Goal: Information Seeking & Learning: Check status

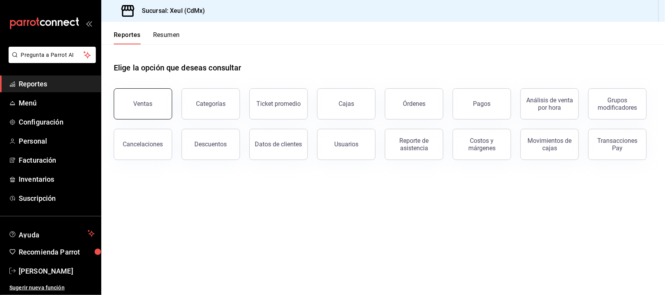
click at [147, 112] on button "Ventas" at bounding box center [143, 103] width 58 height 31
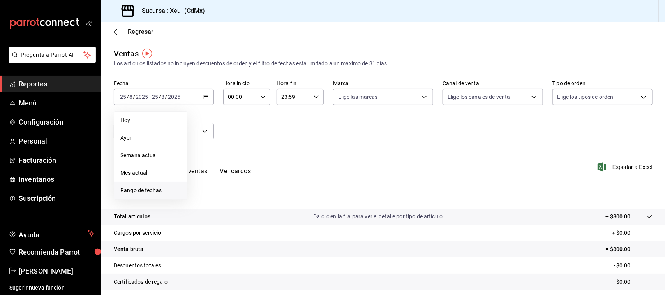
click at [159, 188] on span "Rango de fechas" at bounding box center [150, 191] width 60 height 8
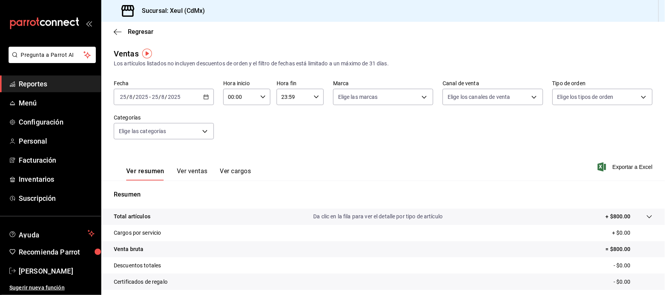
click at [370, 141] on div "Fecha [DATE] [DATE] - [DATE] [DATE] Hora inicio 00:00 Hora inicio Hora fin 23:5…" at bounding box center [383, 114] width 539 height 69
click at [201, 100] on div "[DATE] [DATE] - [DATE] [DATE]" at bounding box center [164, 97] width 100 height 16
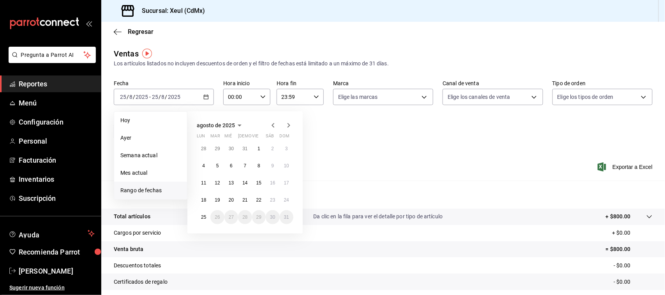
click at [275, 125] on icon "button" at bounding box center [272, 125] width 9 height 9
click at [206, 201] on button "21" at bounding box center [204, 200] width 14 height 14
click at [287, 199] on abbr "27" at bounding box center [286, 199] width 5 height 5
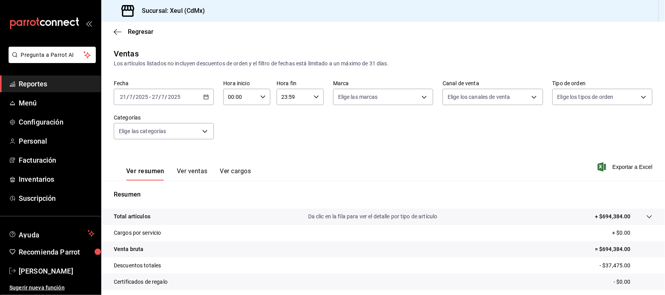
scroll to position [77, 0]
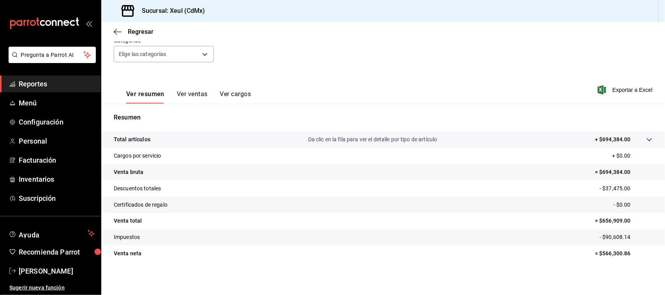
click at [189, 90] on button "Ver ventas" at bounding box center [192, 96] width 31 height 13
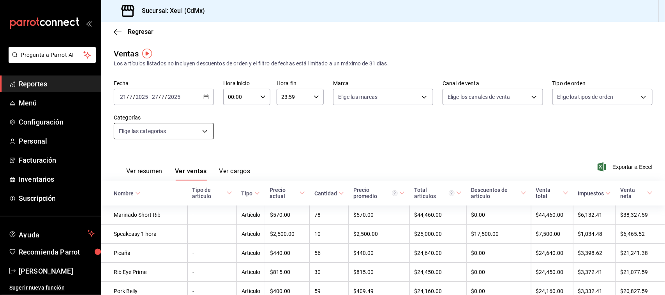
click at [205, 129] on body "Pregunta a Parrot AI Reportes Menú Configuración Personal Facturación Inventari…" at bounding box center [332, 147] width 665 height 295
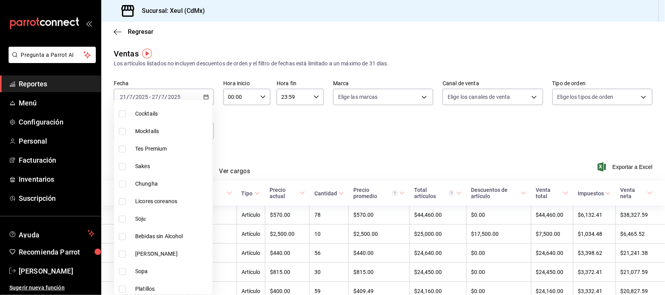
scroll to position [207, 0]
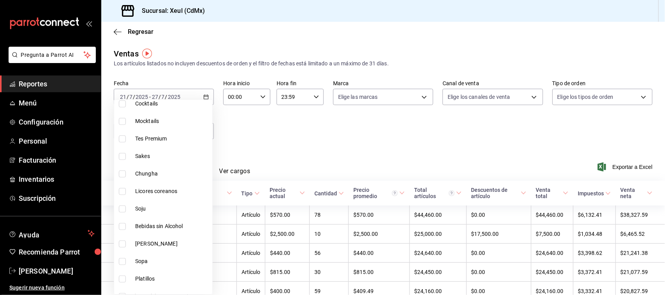
click at [131, 244] on li "[PERSON_NAME]" at bounding box center [163, 244] width 98 height 18
type input "3af09bba-1651-4c82-a9e6-0cda5746ba54"
checkbox input "true"
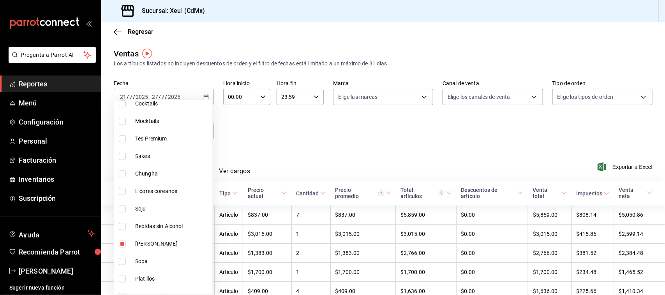
click at [449, 145] on div at bounding box center [332, 147] width 665 height 295
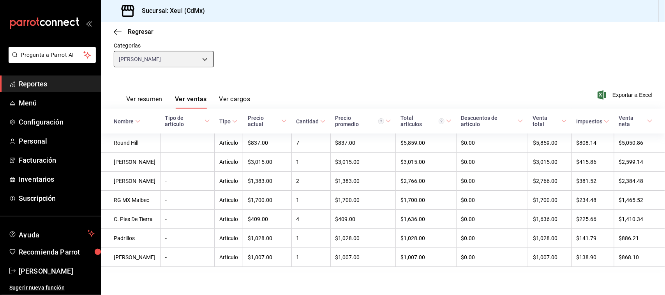
scroll to position [84, 0]
click at [197, 42] on body "Pregunta a Parrot AI Reportes Menú Configuración Personal Facturación Inventari…" at bounding box center [332, 147] width 665 height 295
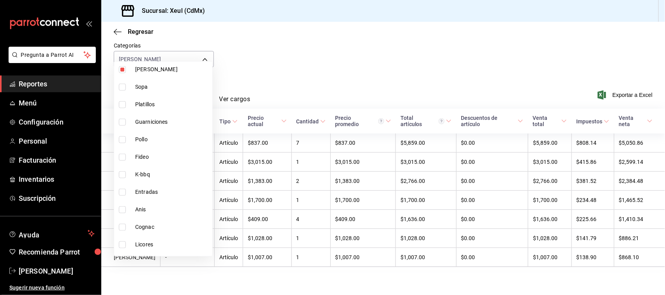
scroll to position [289, 0]
click at [117, 122] on li "[PERSON_NAME]" at bounding box center [163, 124] width 98 height 18
checkbox input "false"
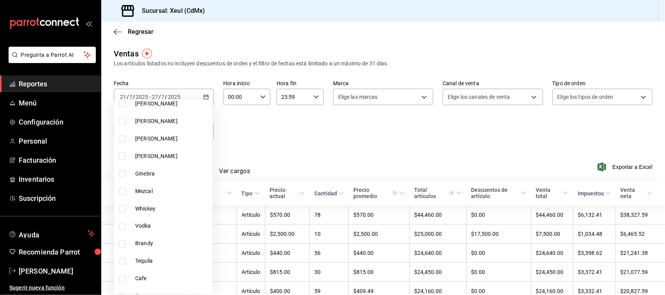
scroll to position [523, 0]
click at [125, 136] on input "checkbox" at bounding box center [122, 138] width 7 height 7
checkbox input "true"
type input "9915d959-1dcc-44a3-b94d-52f68db5a6dc"
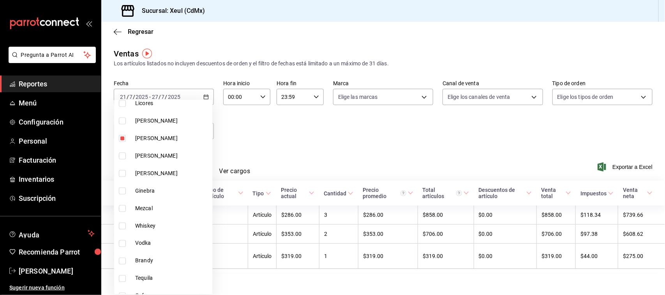
click at [317, 148] on div at bounding box center [332, 147] width 665 height 295
